Goal: Task Accomplishment & Management: Complete application form

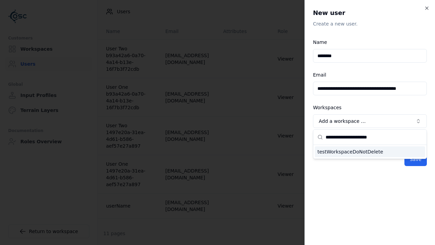
type input "**********"
click at [370, 151] on div "testWorkspaceDoNotDelete" at bounding box center [369, 151] width 110 height 11
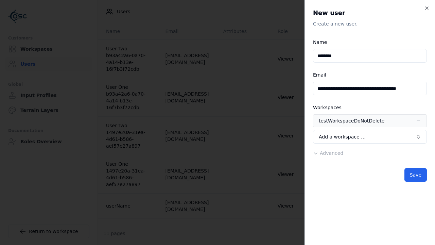
click at [326, 153] on span "Advanced" at bounding box center [331, 152] width 23 height 5
click at [0, 0] on button "Editor" at bounding box center [0, 0] width 0 height 0
